Goal: Check status: Check status

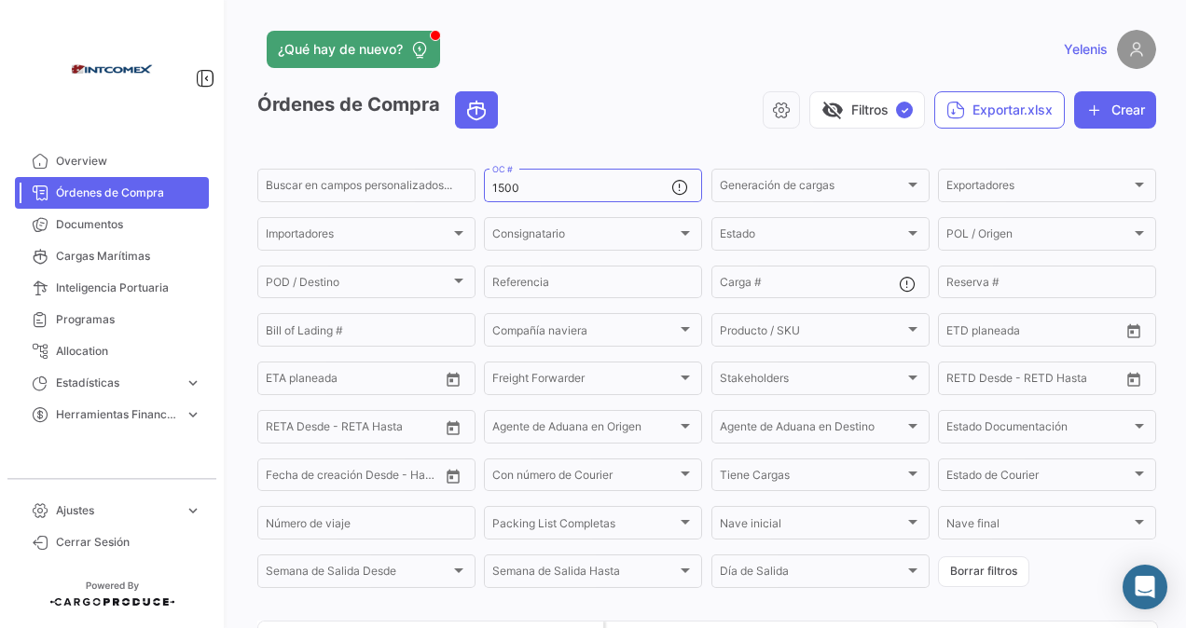
scroll to position [326, 0]
click at [130, 188] on span "Órdenes de Compra" at bounding box center [128, 193] width 145 height 17
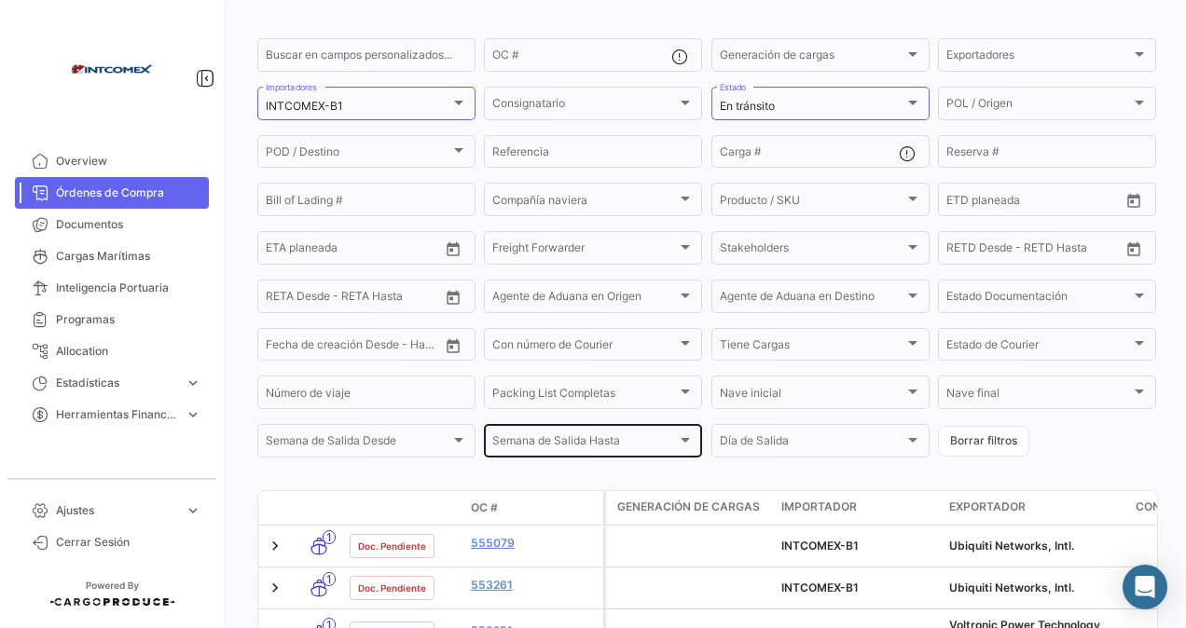
scroll to position [186, 0]
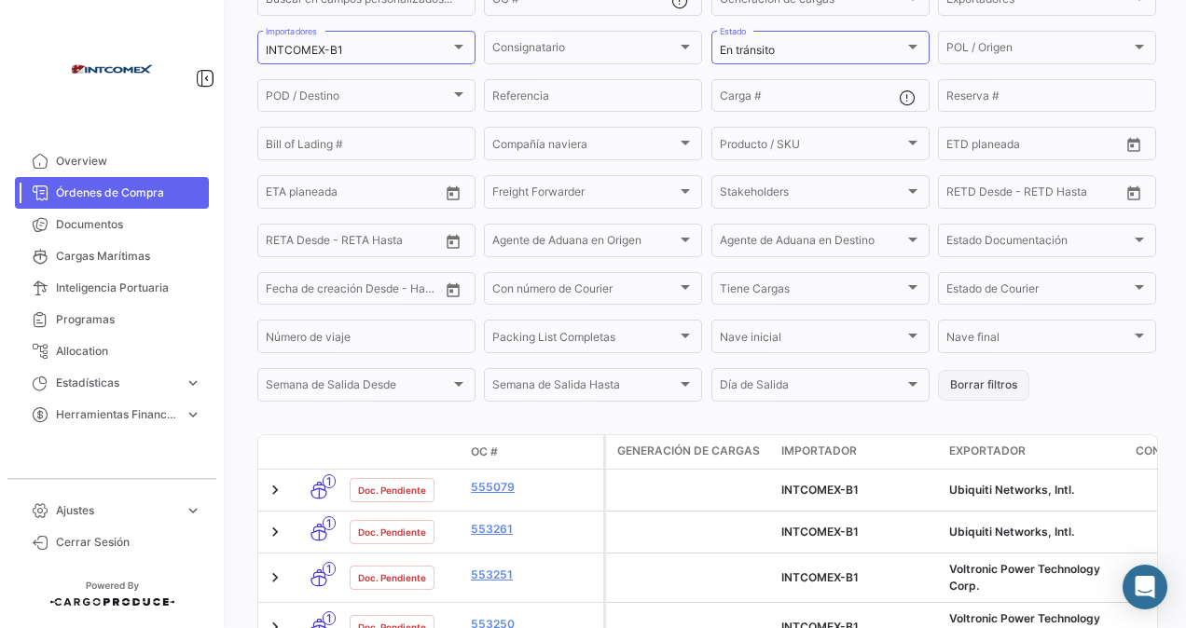
click at [990, 392] on button "Borrar filtros" at bounding box center [983, 385] width 91 height 31
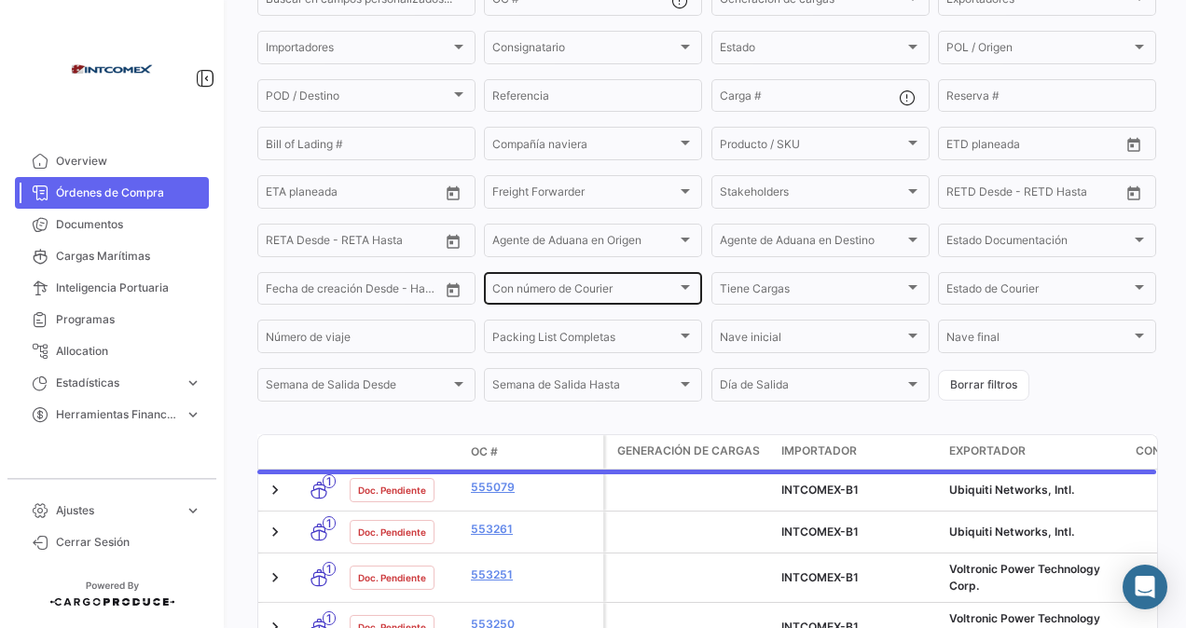
scroll to position [0, 0]
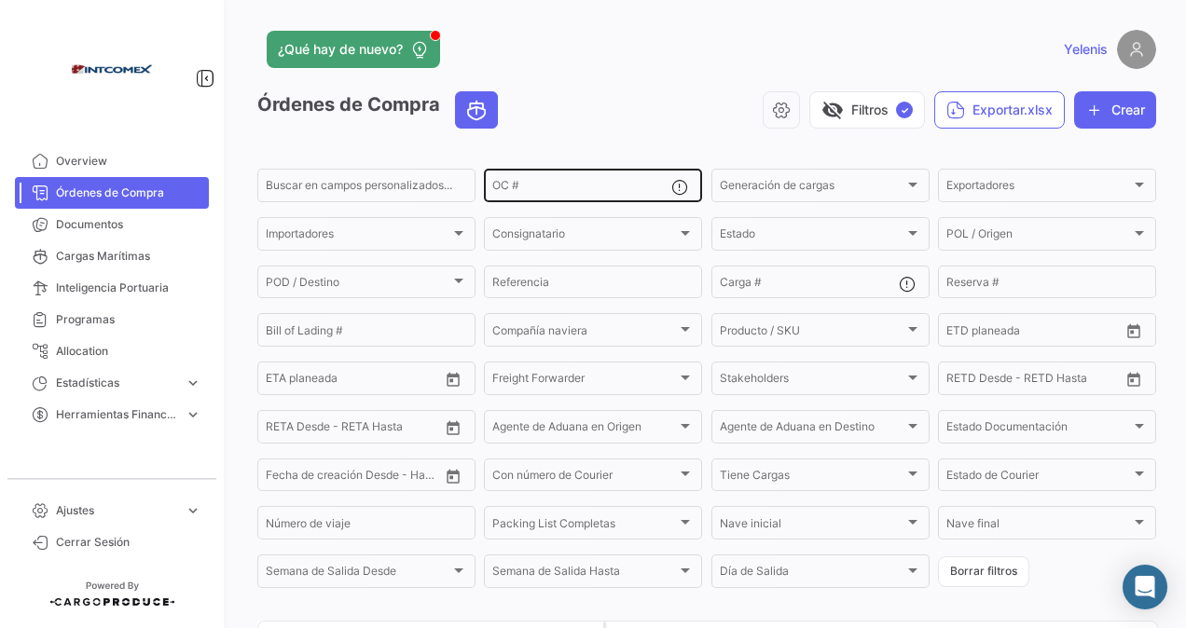
click at [569, 177] on div "OC #" at bounding box center [581, 184] width 179 height 36
click at [529, 188] on input "1516" at bounding box center [581, 188] width 179 height 13
drag, startPoint x: 539, startPoint y: 190, endPoint x: 473, endPoint y: 198, distance: 65.7
click at [473, 198] on form "Buscar en [PERSON_NAME] personalizados... 1500 OC # Generación [PERSON_NAME] Ge…" at bounding box center [706, 378] width 898 height 425
type input "1"
